Goal: Task Accomplishment & Management: Manage account settings

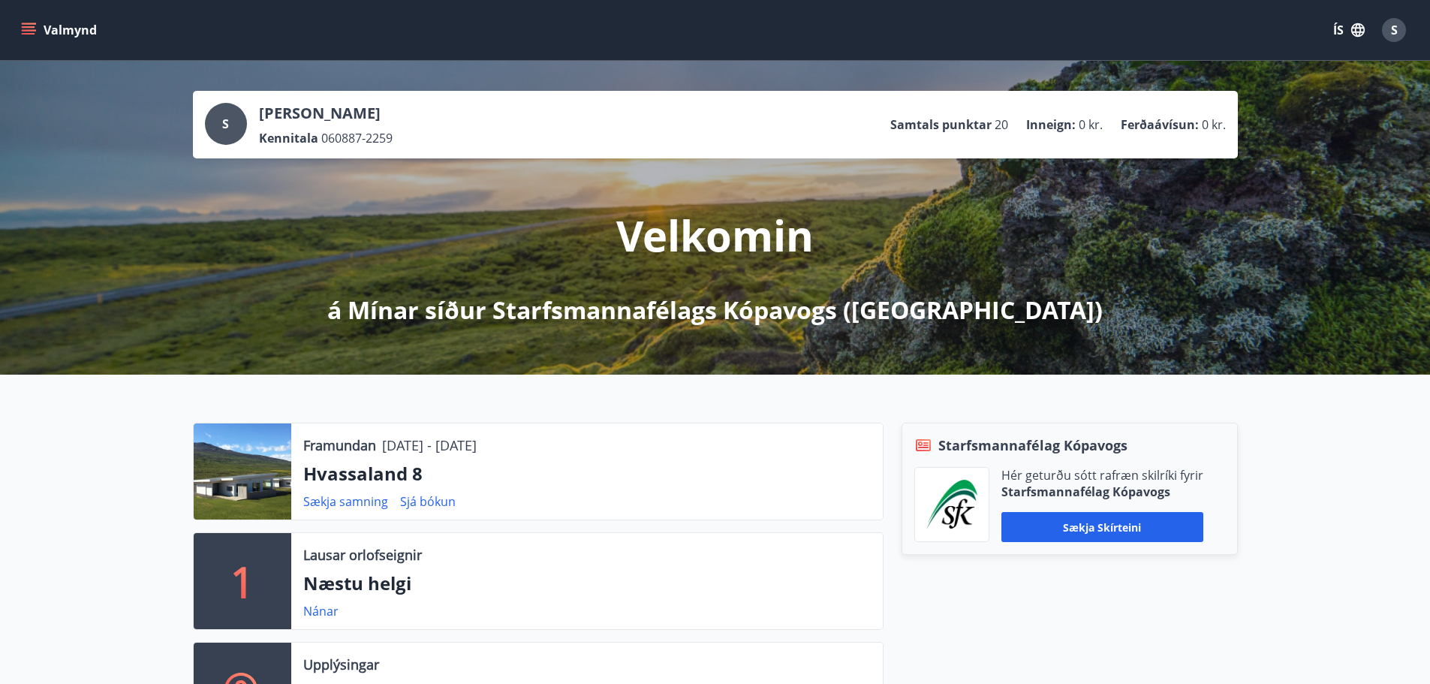
click at [27, 27] on icon "menu" at bounding box center [29, 27] width 14 height 2
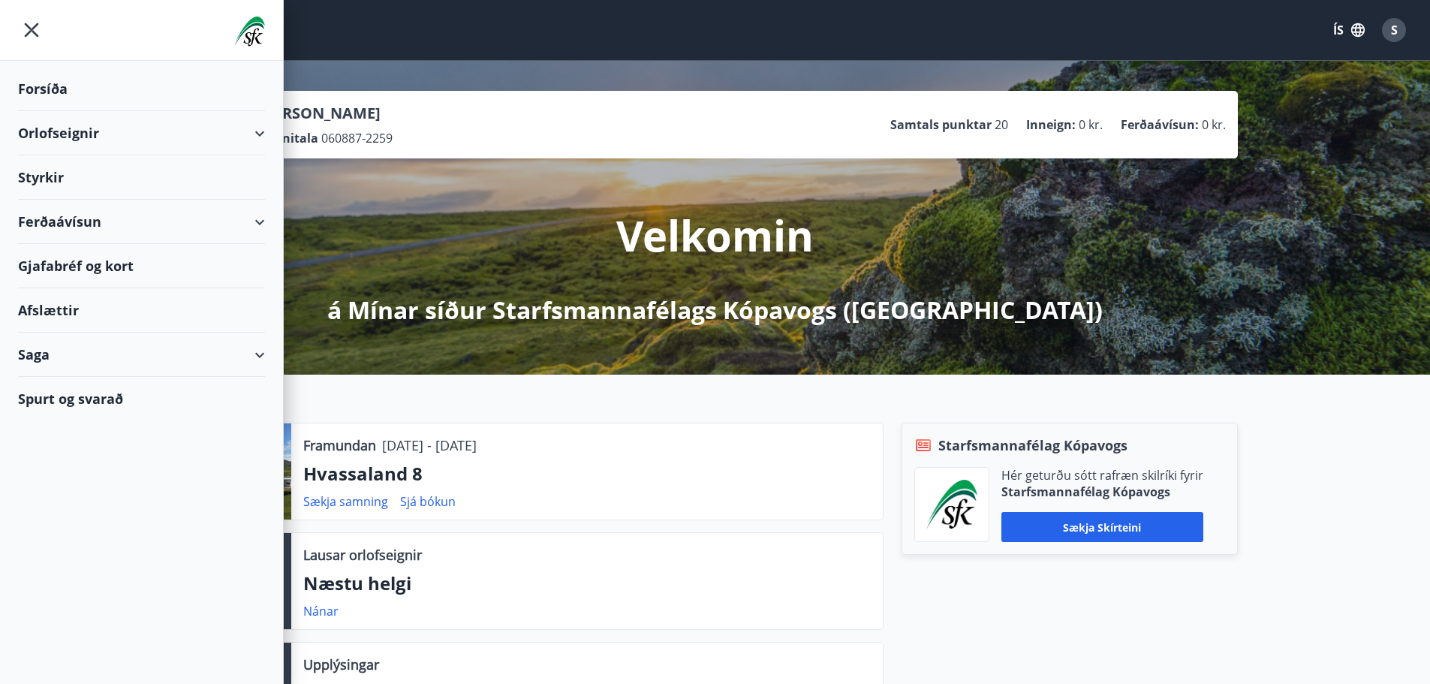
click at [260, 348] on div "Saga" at bounding box center [141, 355] width 247 height 44
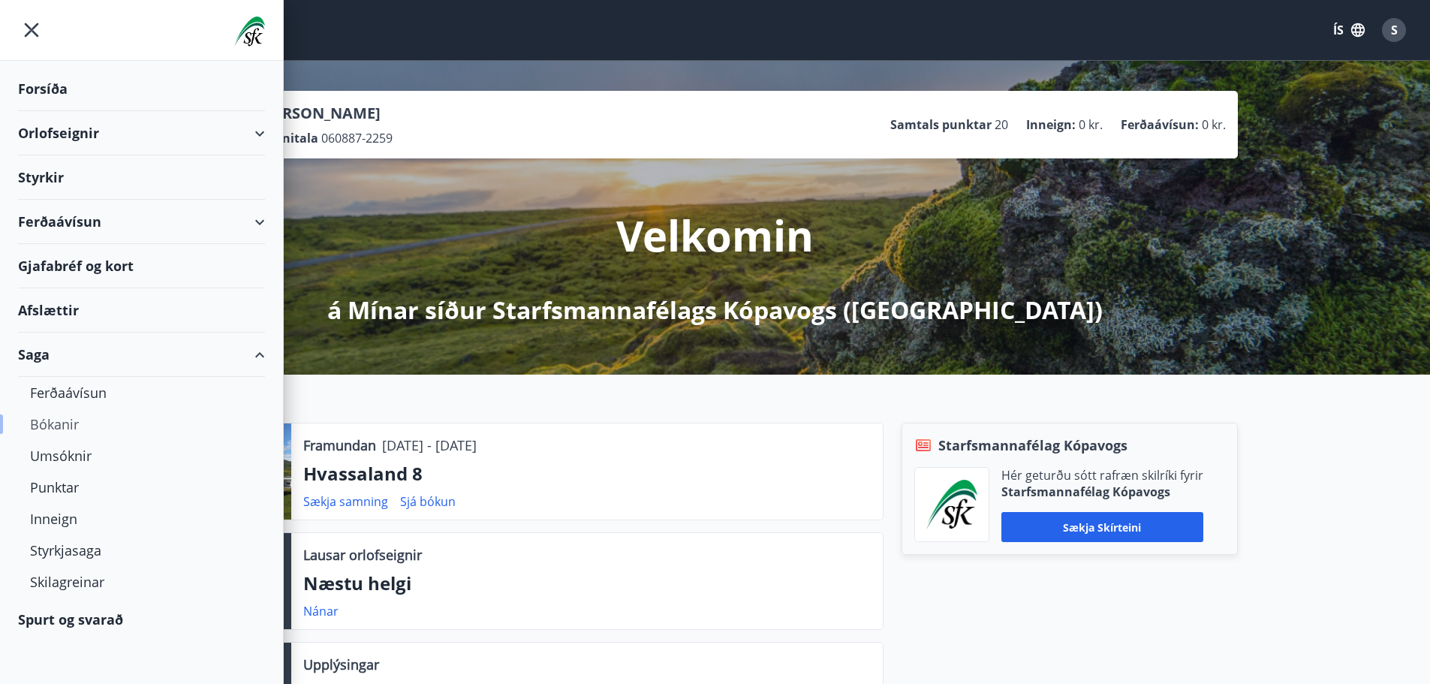
click at [49, 422] on div "Bókanir" at bounding box center [141, 424] width 223 height 32
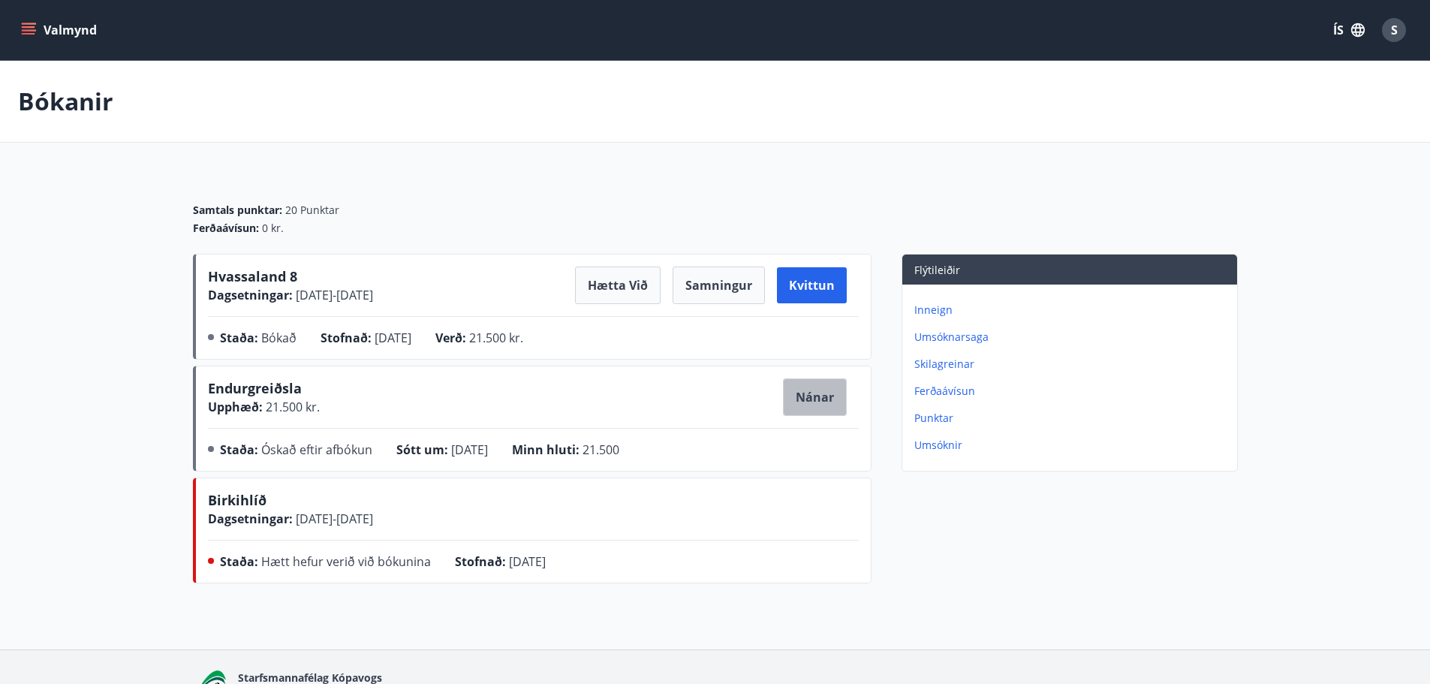
click at [818, 394] on button "Nánar" at bounding box center [815, 397] width 64 height 38
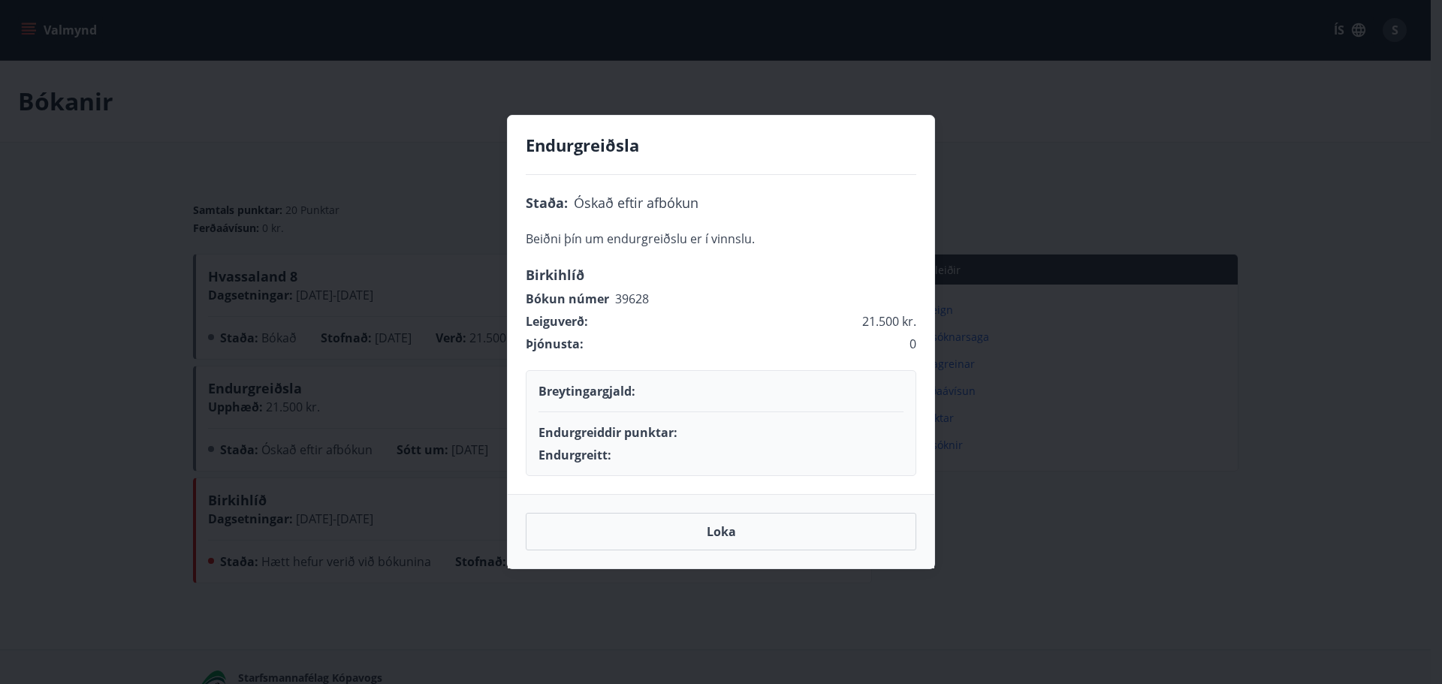
click at [1275, 374] on div "Endurgreiðsla Staða : Óskað eftir afbókun Beiðni þín um endurgreiðslu er í vinn…" at bounding box center [721, 342] width 1442 height 684
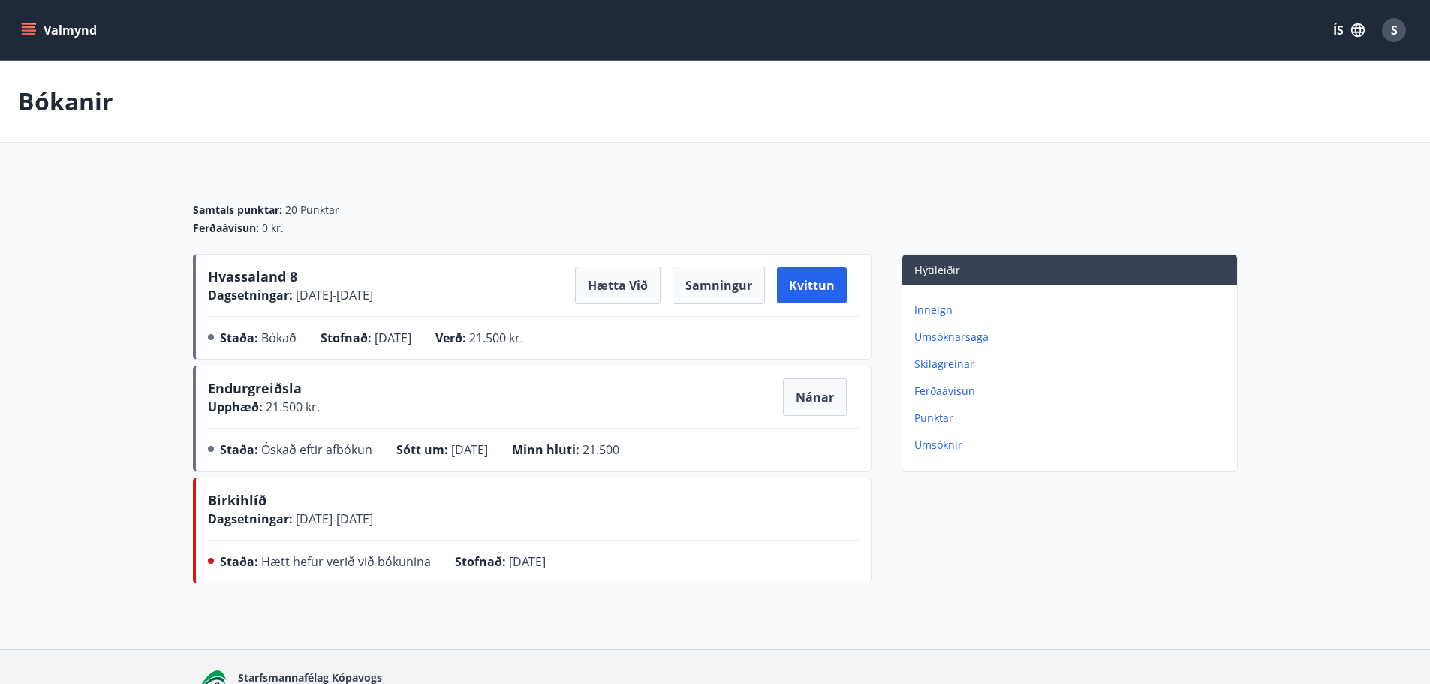
click at [434, 200] on div "Samtals punktar : 20 Punktar Ferðaávísun : 0 kr." at bounding box center [715, 213] width 1045 height 81
click at [942, 335] on p "Umsóknarsaga" at bounding box center [1073, 337] width 317 height 15
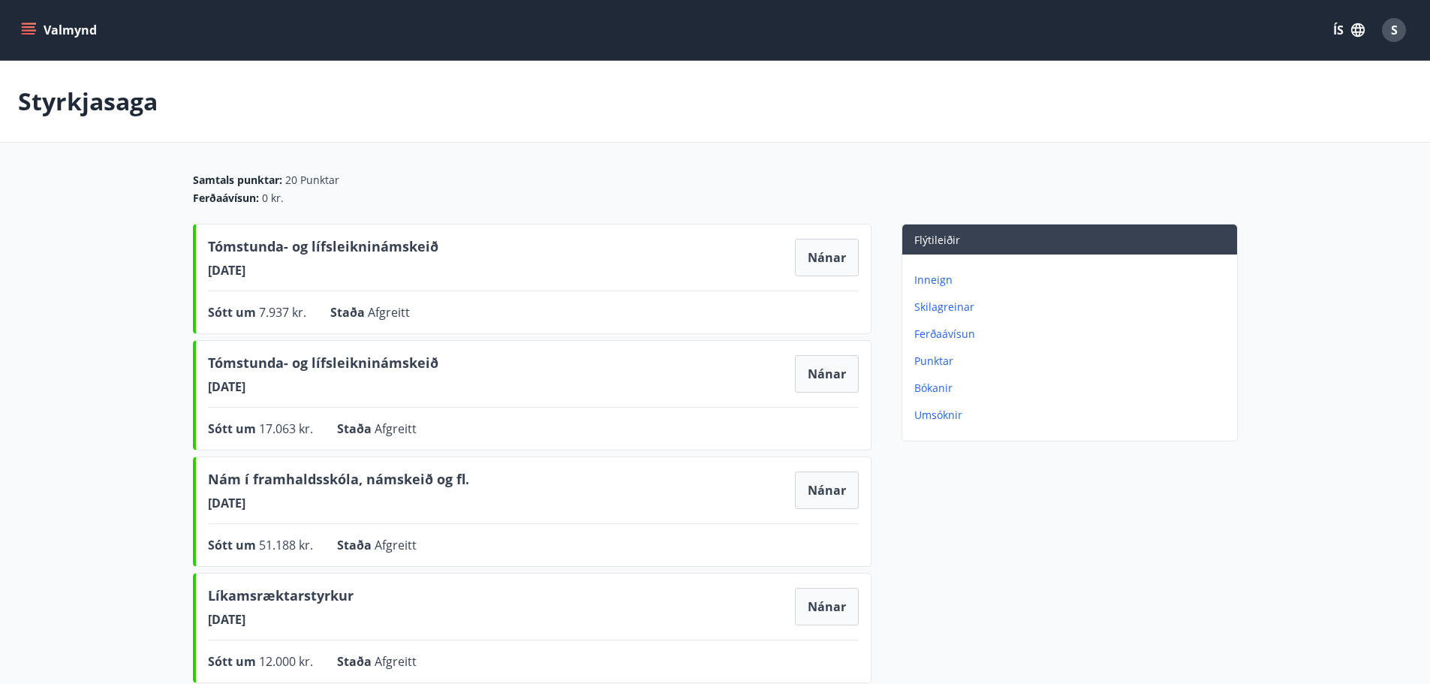
click at [933, 276] on p "Inneign" at bounding box center [1073, 280] width 317 height 15
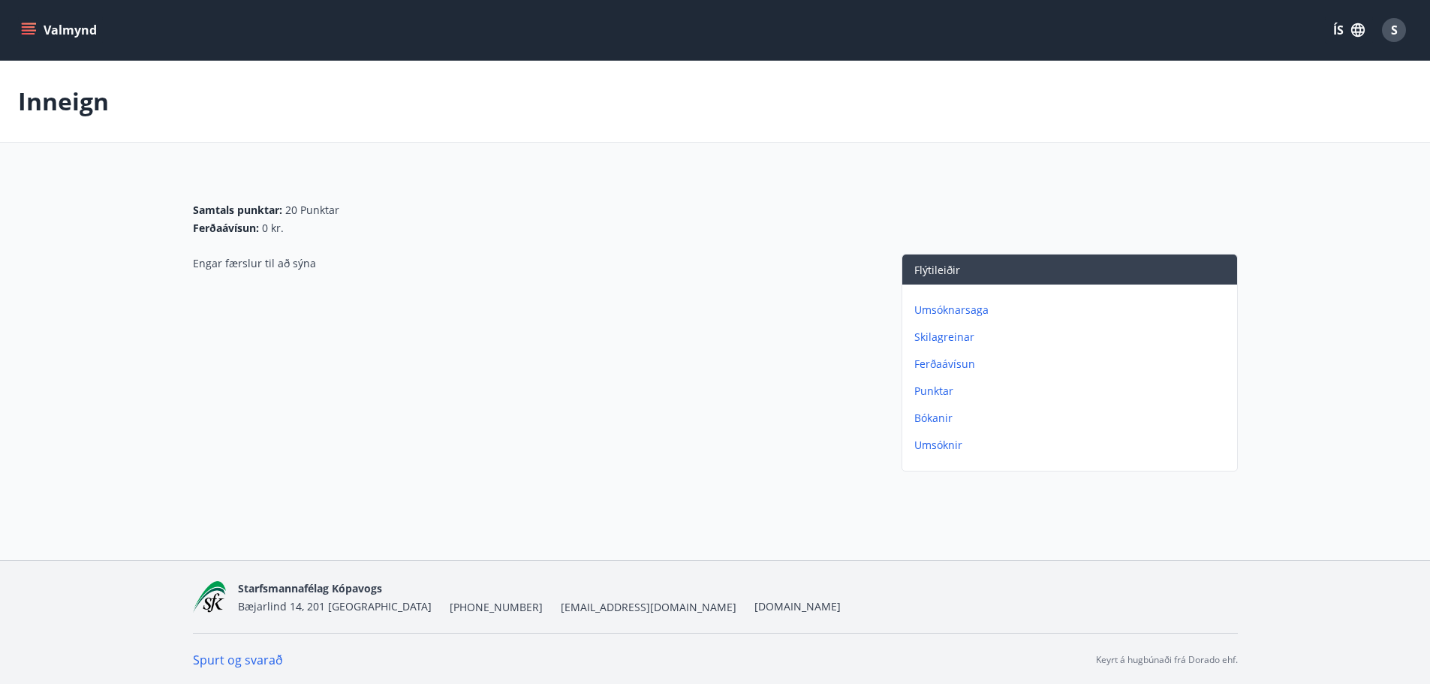
click at [927, 415] on p "Bókanir" at bounding box center [1073, 418] width 317 height 15
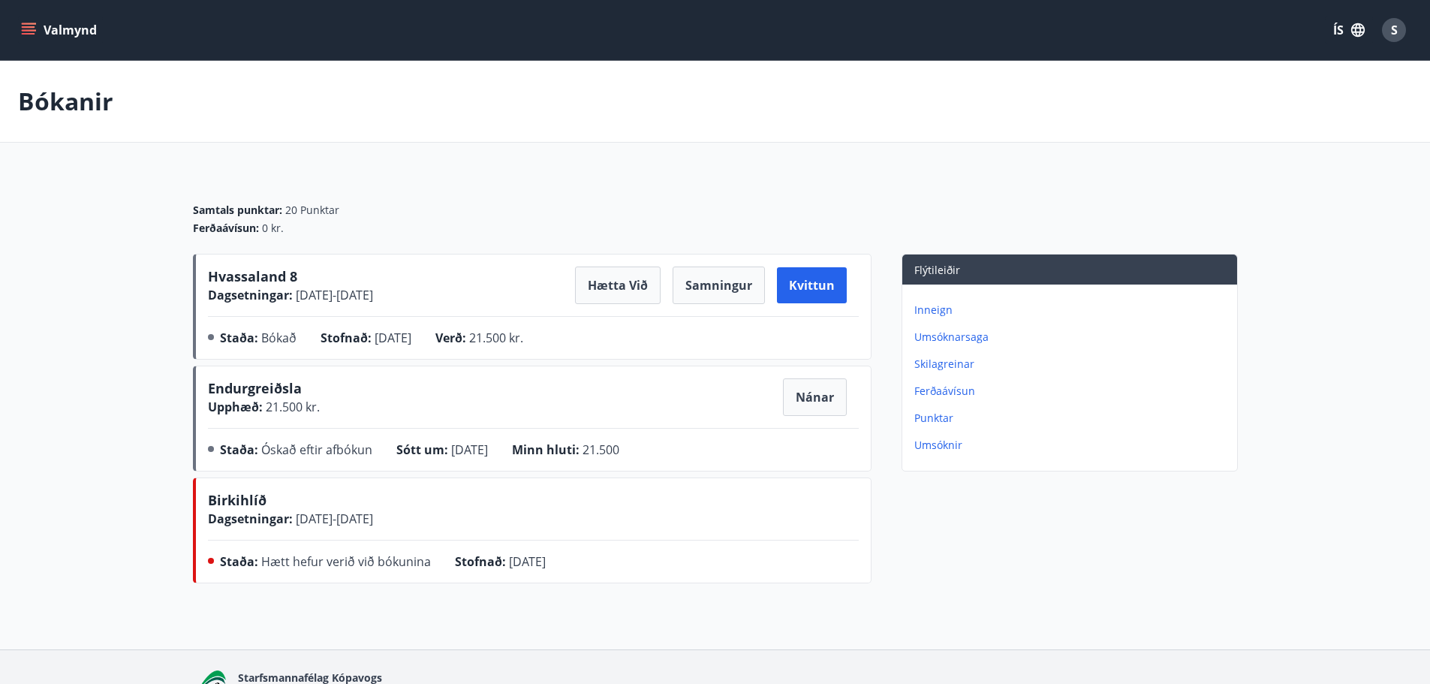
click at [56, 27] on button "Valmynd" at bounding box center [60, 30] width 85 height 27
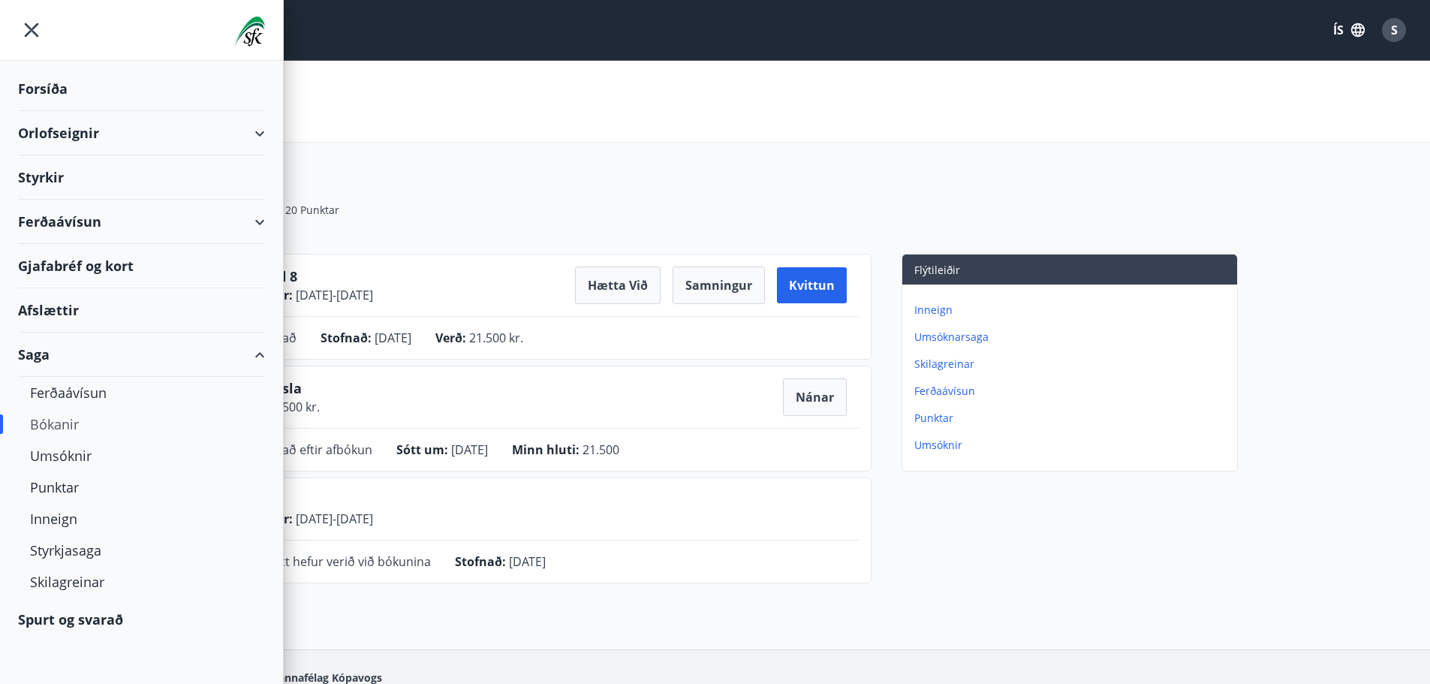
click at [44, 87] on div "Forsíða" at bounding box center [141, 89] width 247 height 44
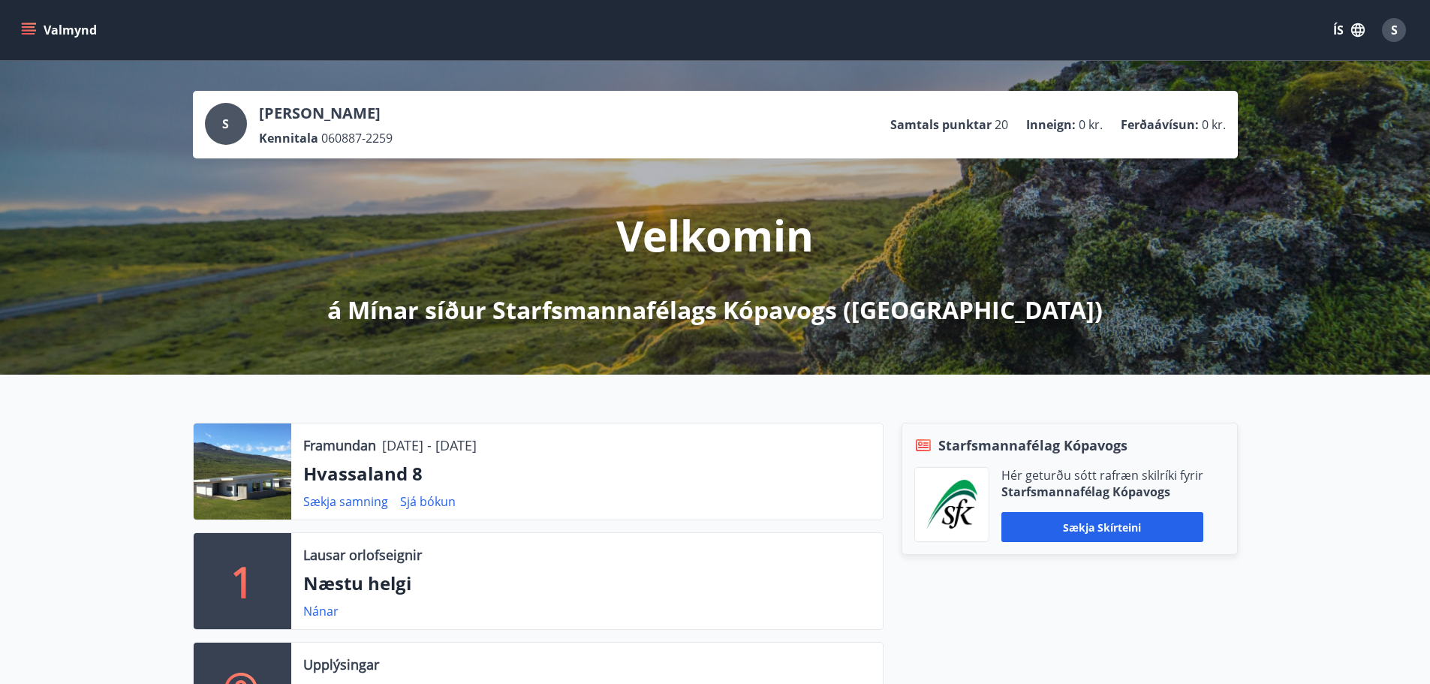
click at [1392, 28] on span "S" at bounding box center [1394, 30] width 7 height 17
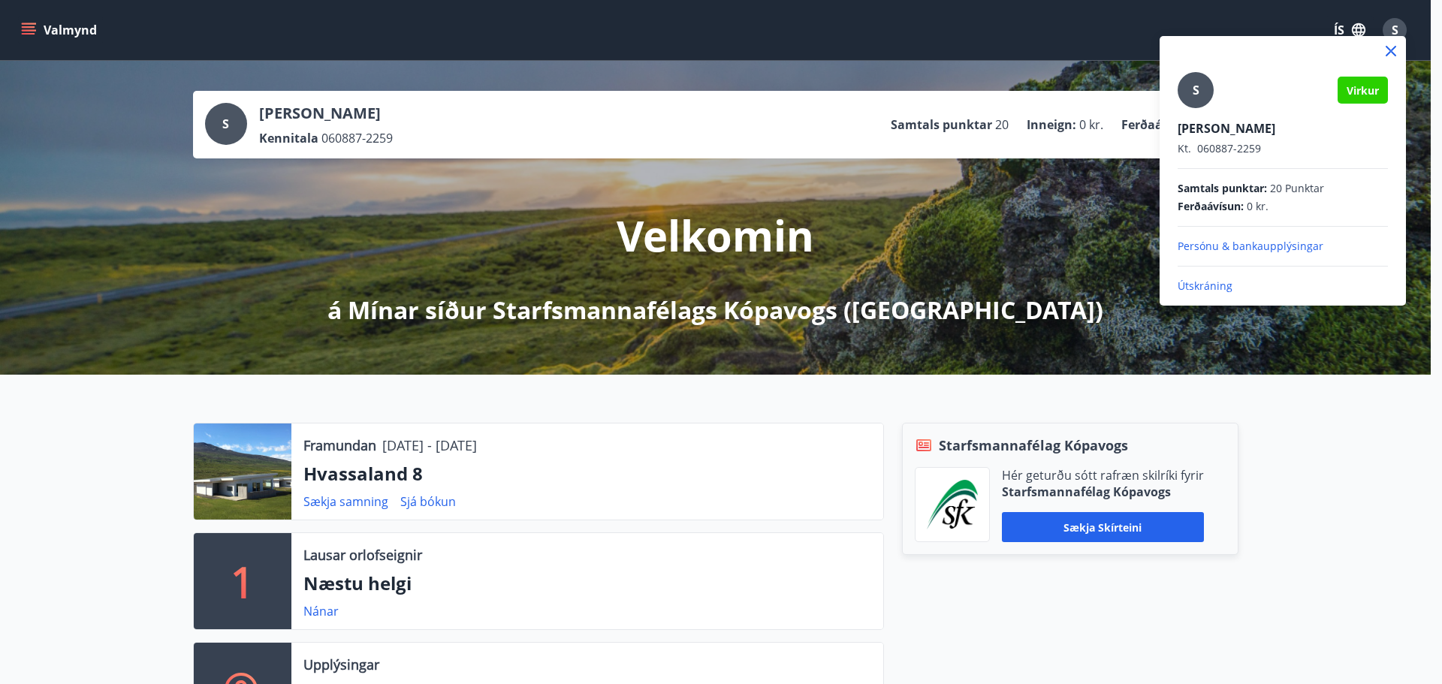
click at [1250, 246] on p "Persónu & bankaupplýsingar" at bounding box center [1282, 246] width 210 height 15
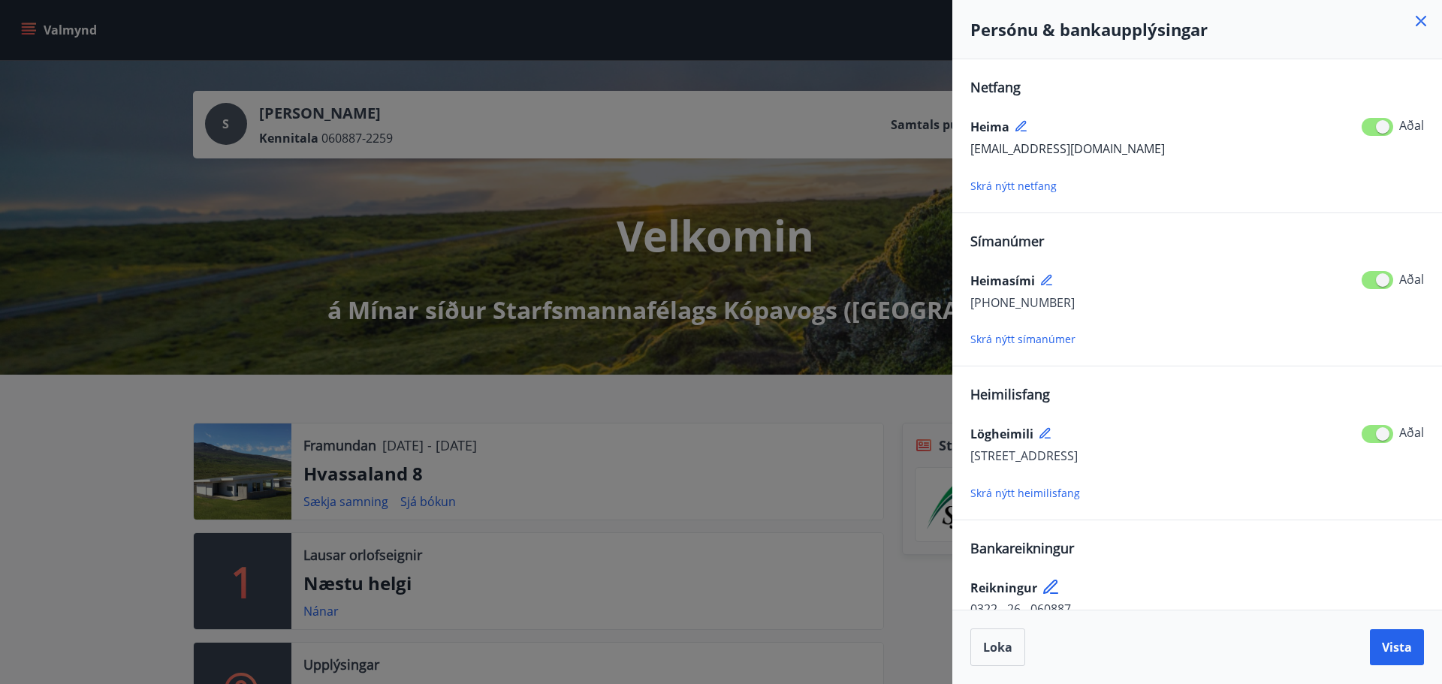
click at [1416, 17] on icon at bounding box center [1420, 21] width 11 height 11
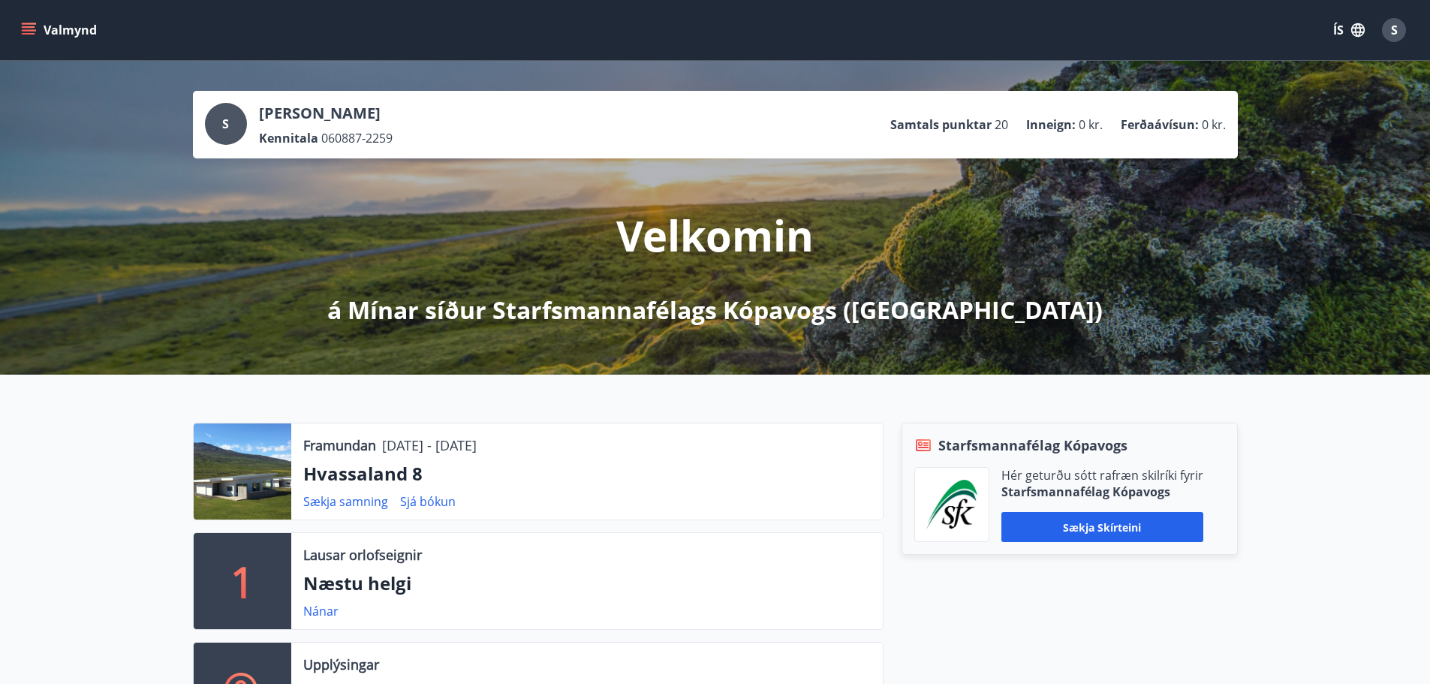
click at [1007, 47] on div "Valmynd ÍS S" at bounding box center [715, 30] width 1394 height 36
click at [60, 28] on button "Valmynd" at bounding box center [60, 30] width 85 height 27
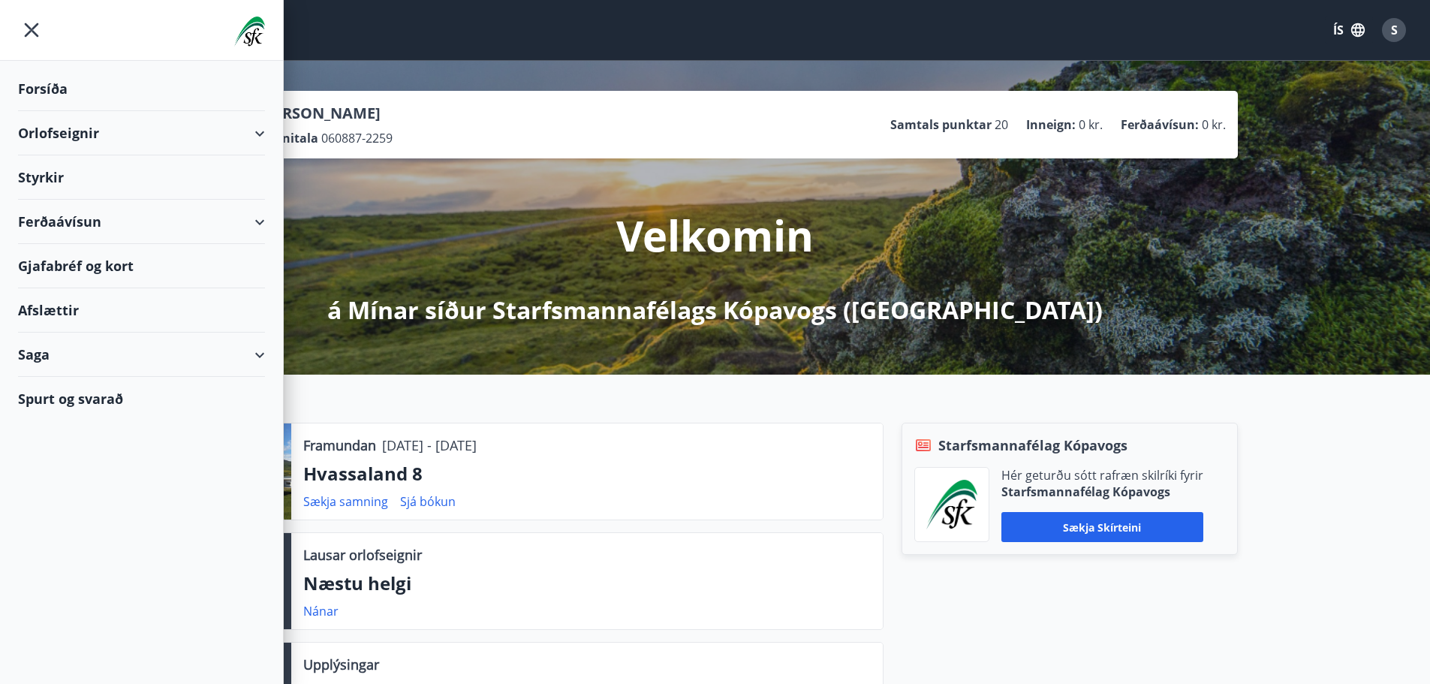
click at [252, 348] on div "Saga" at bounding box center [141, 355] width 247 height 44
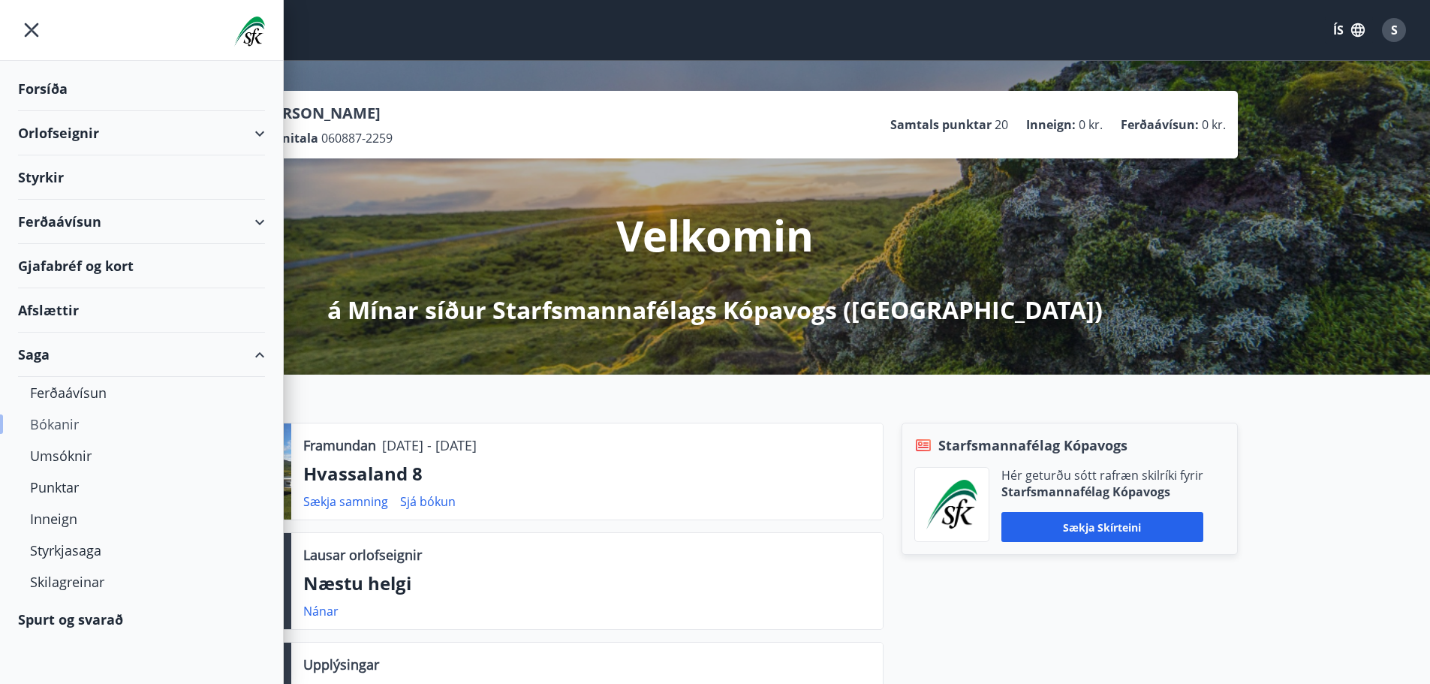
click at [61, 422] on div "Bókanir" at bounding box center [141, 424] width 223 height 32
